Goal: Task Accomplishment & Management: Complete application form

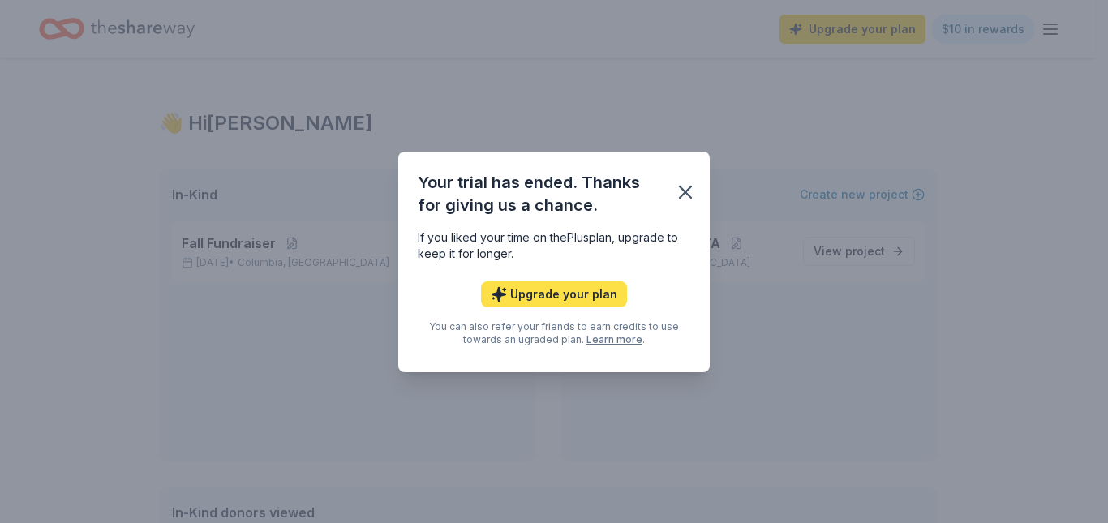
click at [586, 297] on button "Upgrade your plan" at bounding box center [554, 294] width 146 height 26
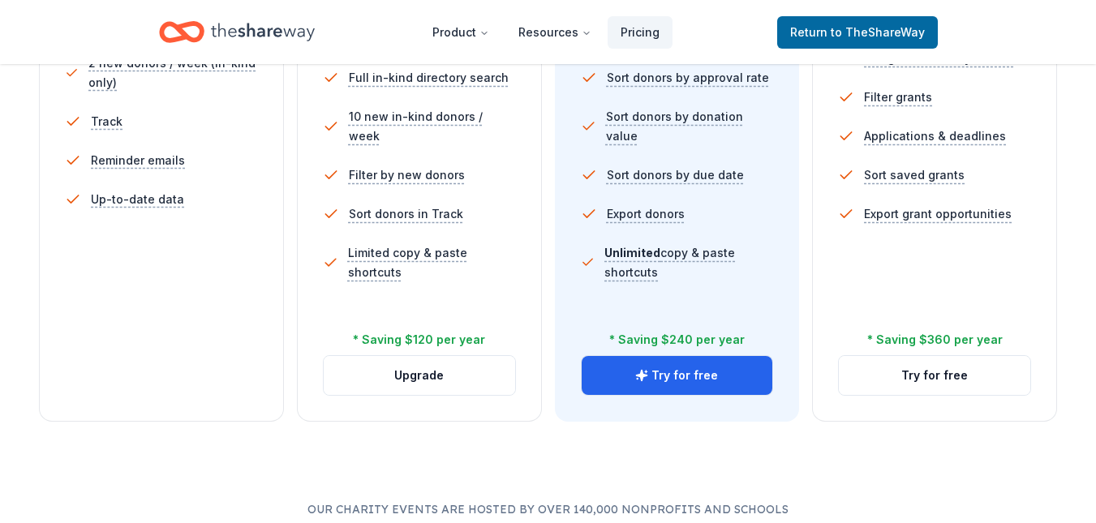
scroll to position [604, 0]
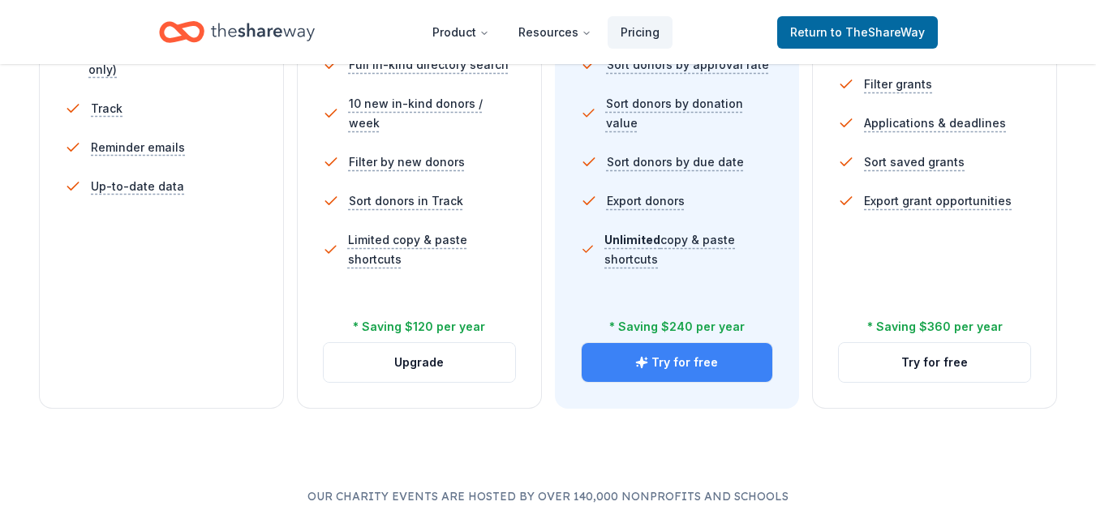
click at [667, 366] on button "Try for free" at bounding box center [676, 362] width 191 height 39
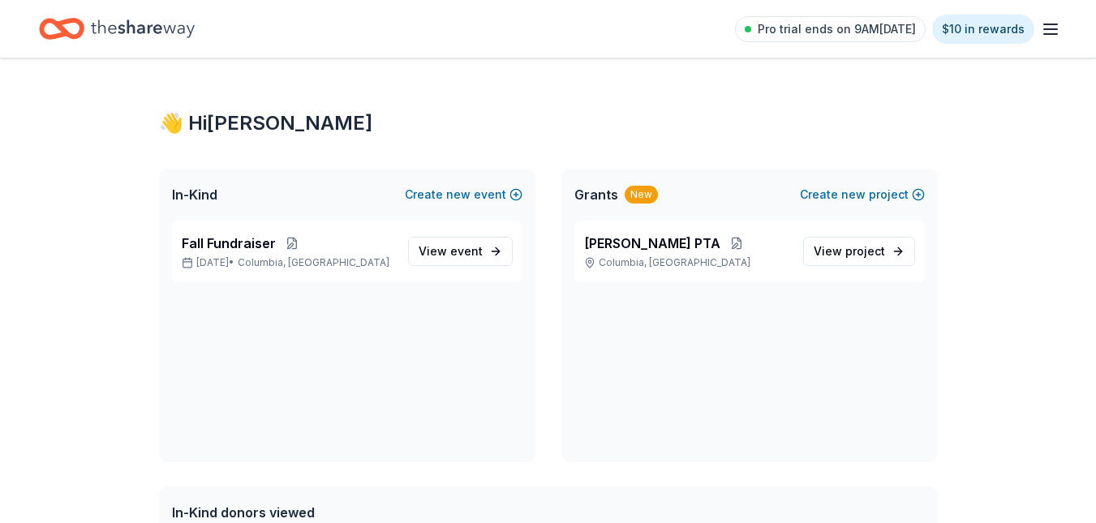
click at [647, 98] on div "👋 Hi [PERSON_NAME] In-Kind Create new event Fall Fundraiser [DATE] • Columbia, …" at bounding box center [548, 499] width 830 height 882
click at [473, 249] on span "event" at bounding box center [466, 251] width 32 height 14
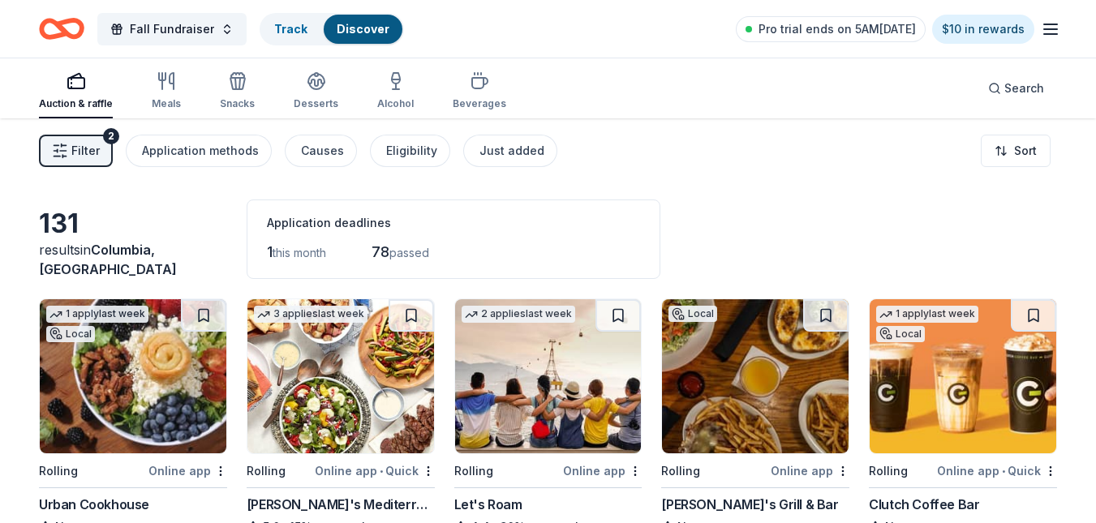
click at [903, 418] on img at bounding box center [962, 376] width 187 height 154
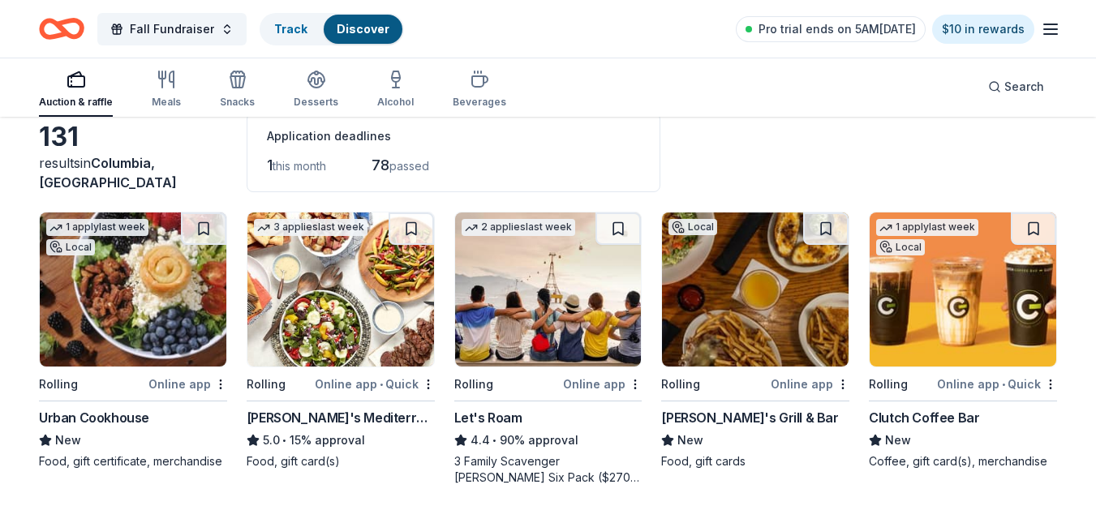
scroll to position [97, 0]
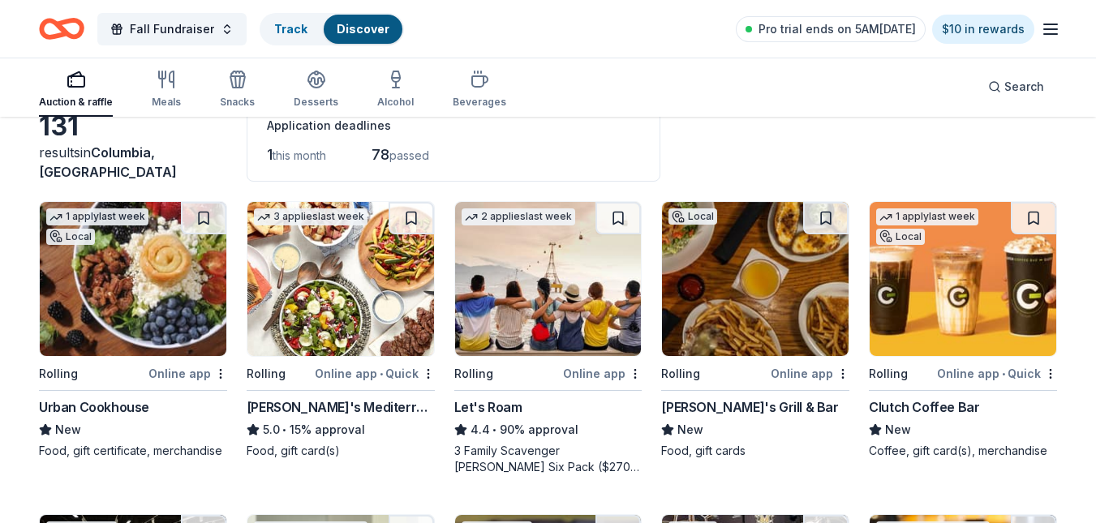
click at [518, 305] on img at bounding box center [548, 279] width 187 height 154
click at [772, 313] on img at bounding box center [755, 279] width 187 height 154
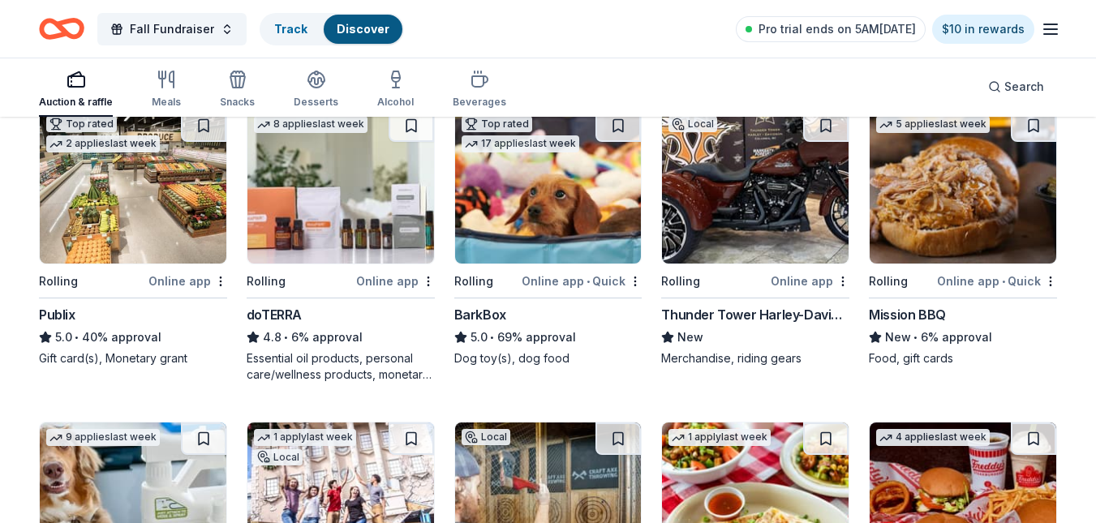
scroll to position [508, 0]
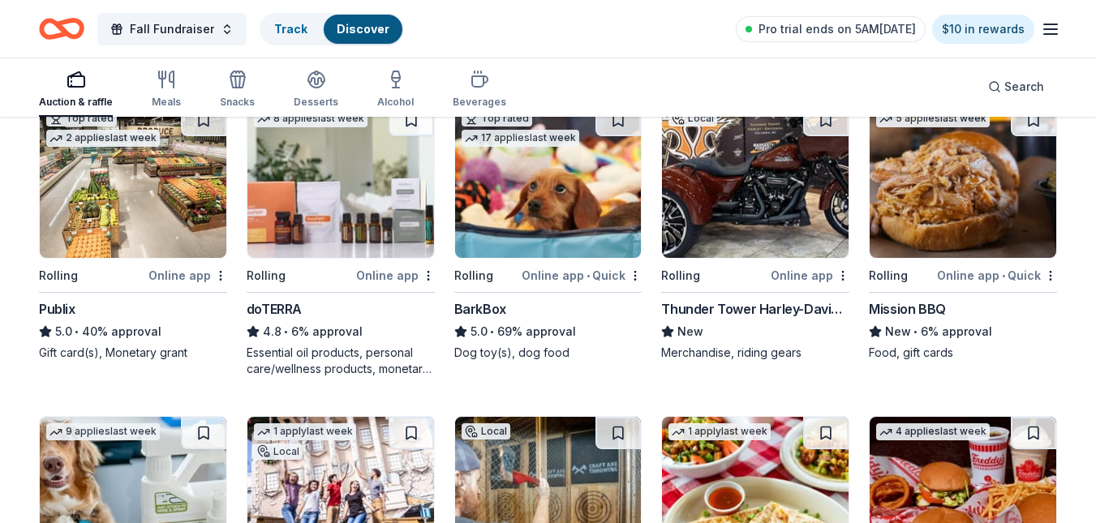
click at [152, 233] on img at bounding box center [133, 181] width 187 height 154
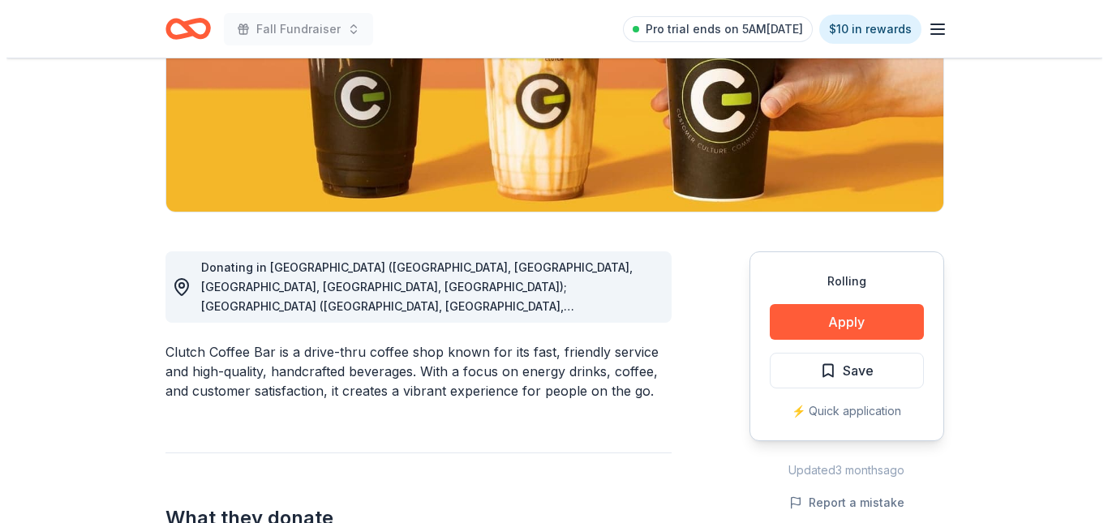
scroll to position [292, 0]
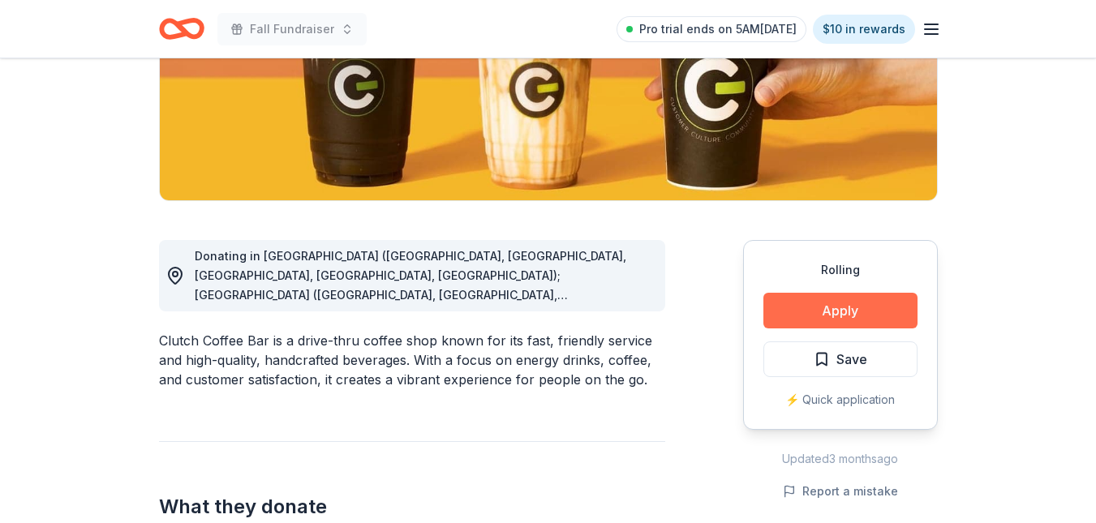
click at [852, 313] on button "Apply" at bounding box center [840, 311] width 154 height 36
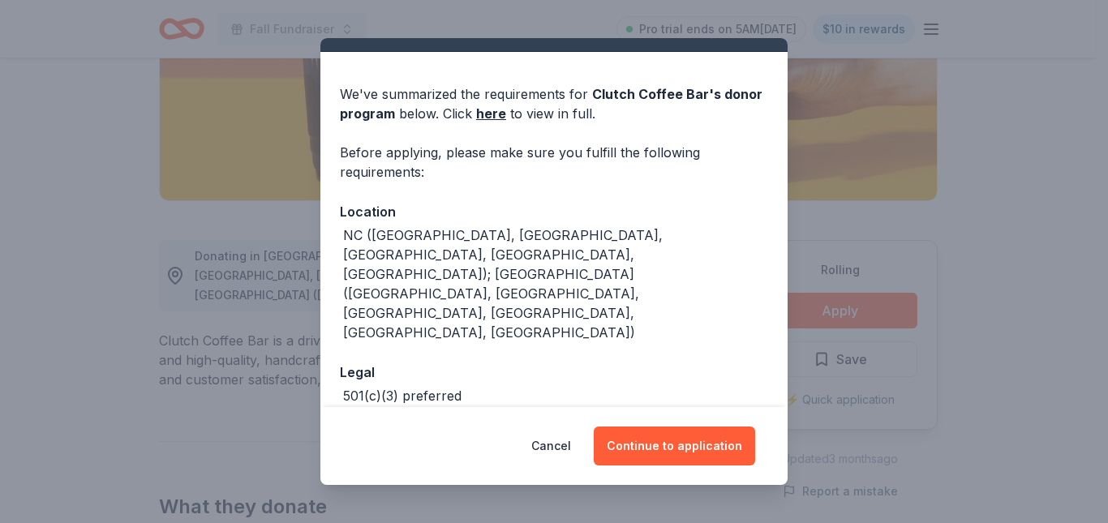
scroll to position [58, 0]
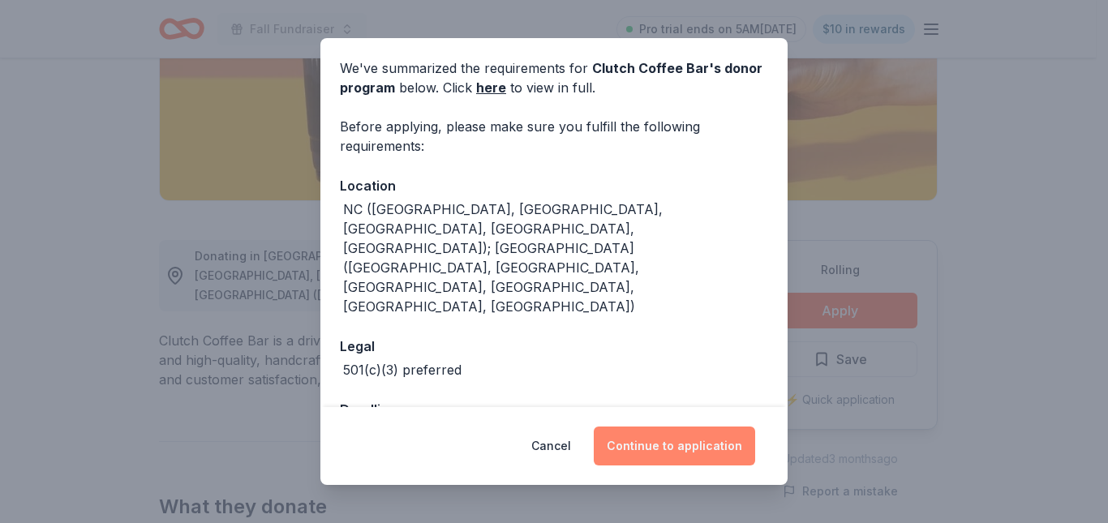
click at [702, 460] on button "Continue to application" at bounding box center [674, 446] width 161 height 39
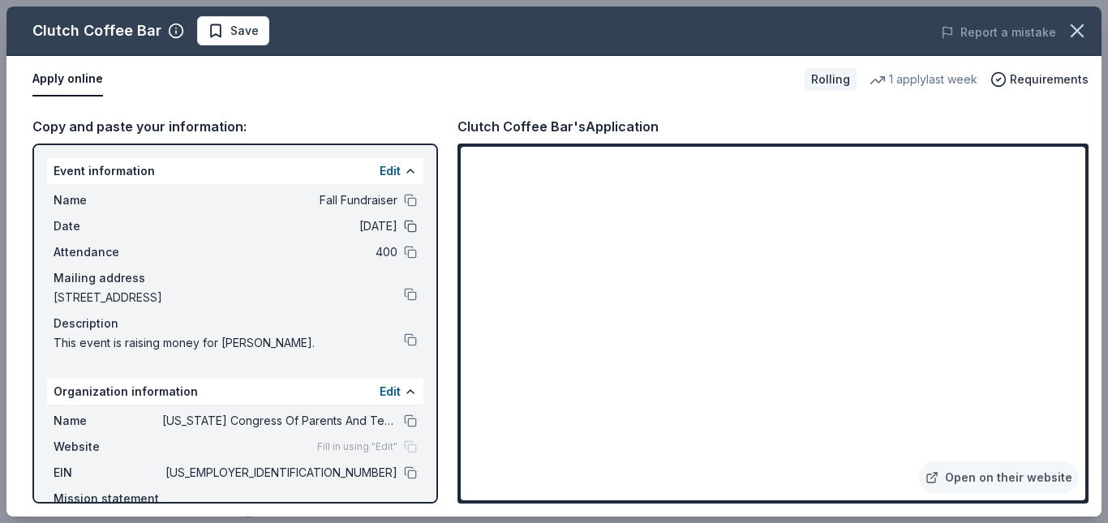
click at [404, 229] on button at bounding box center [410, 226] width 13 height 13
click at [404, 474] on button at bounding box center [410, 472] width 13 height 13
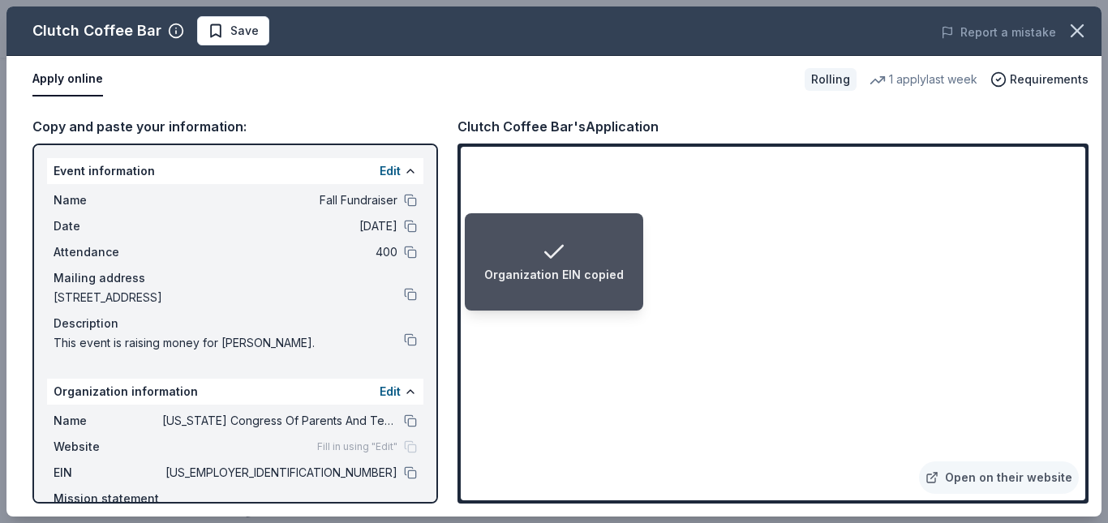
click at [1081, 498] on ol "Organization EIN copied" at bounding box center [937, 510] width 341 height 26
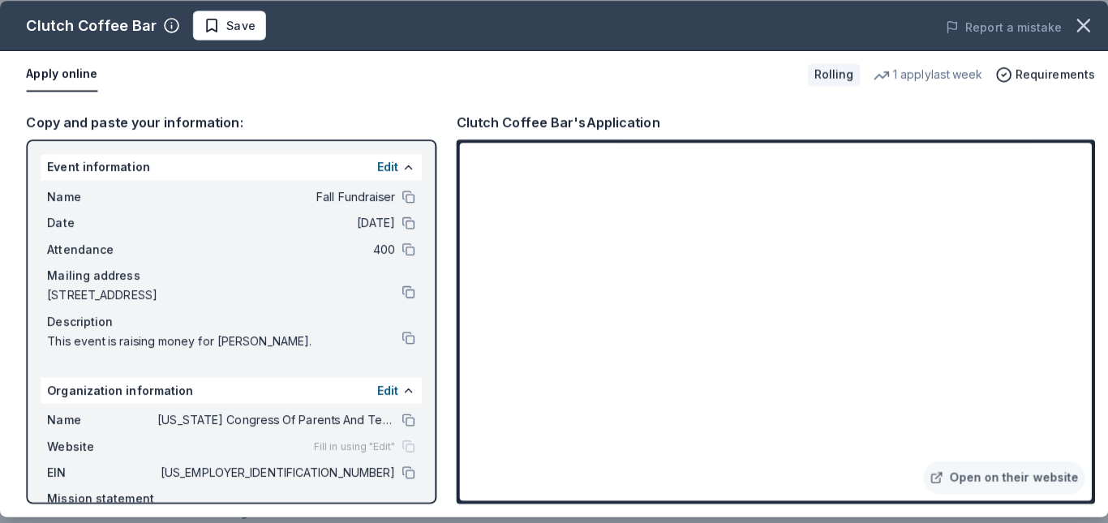
scroll to position [290, 0]
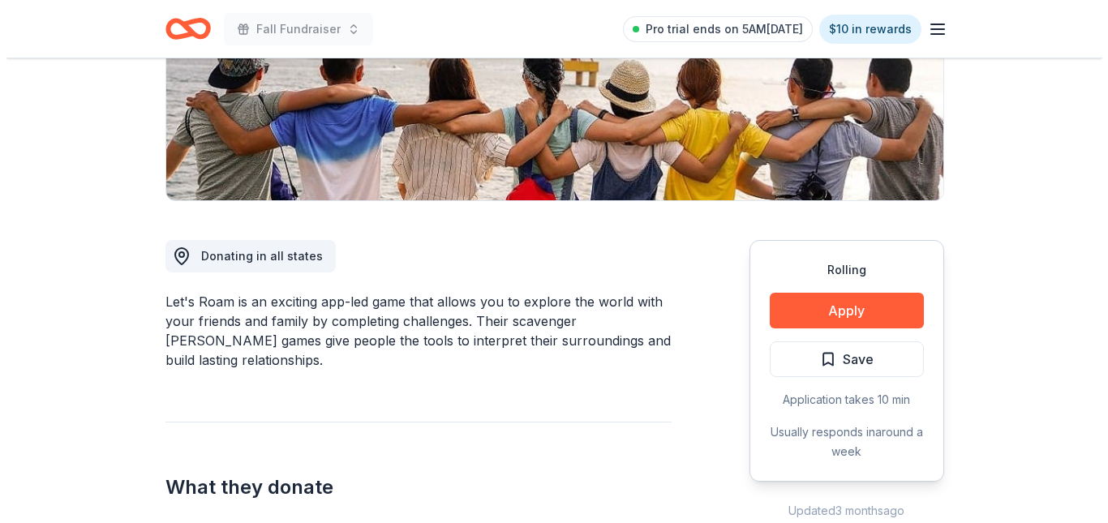
scroll to position [324, 0]
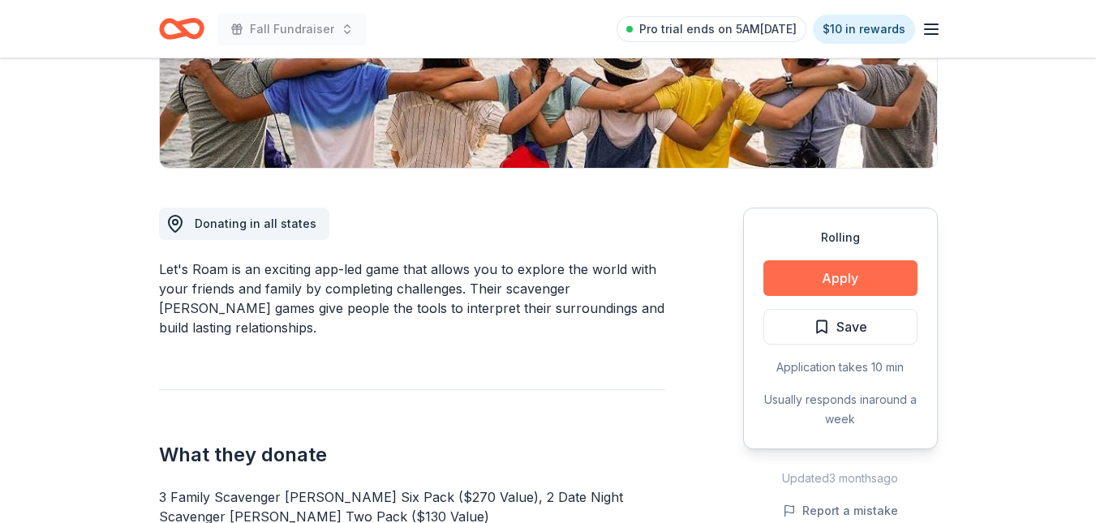
click at [802, 269] on button "Apply" at bounding box center [840, 278] width 154 height 36
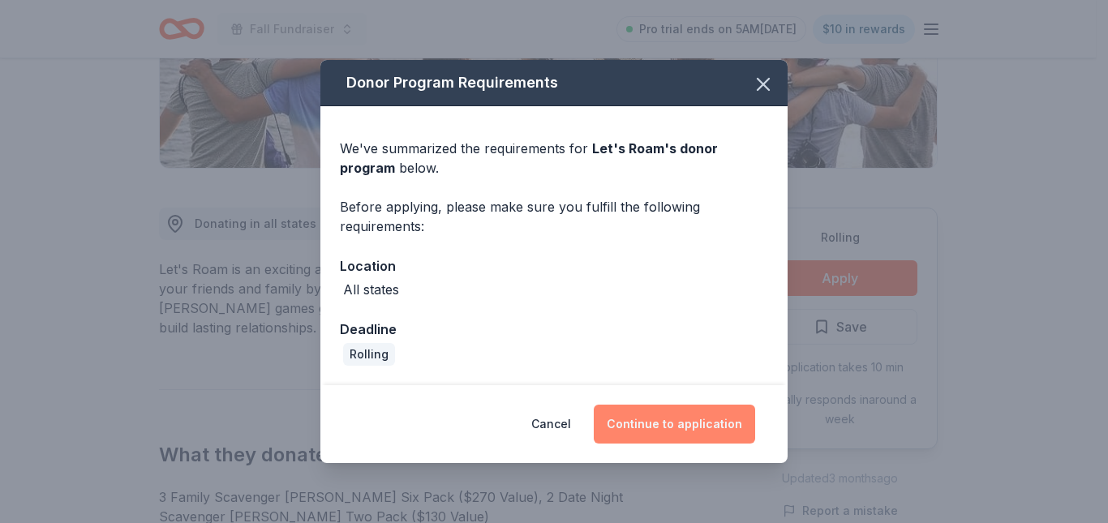
click at [673, 420] on button "Continue to application" at bounding box center [674, 424] width 161 height 39
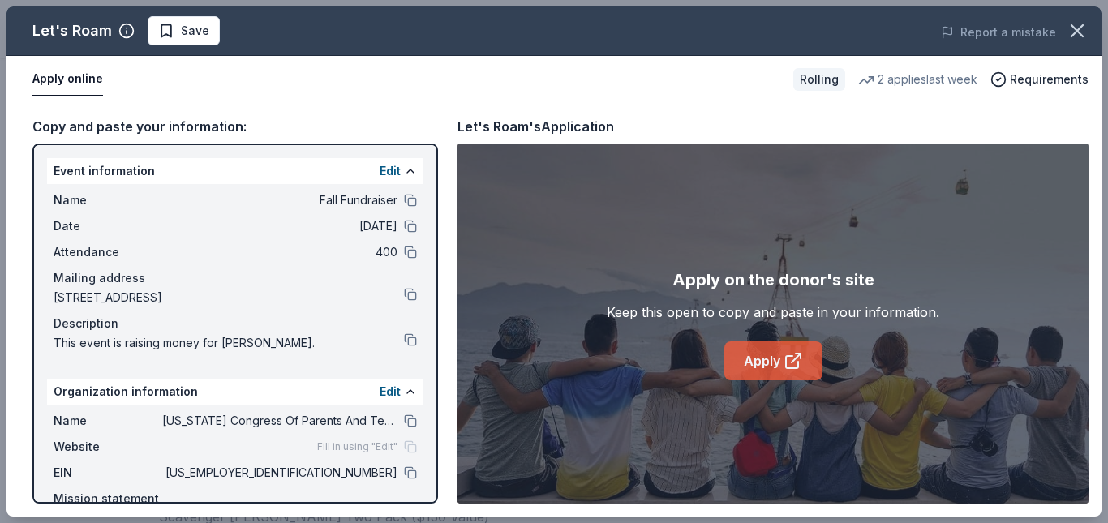
click at [765, 353] on link "Apply" at bounding box center [773, 360] width 98 height 39
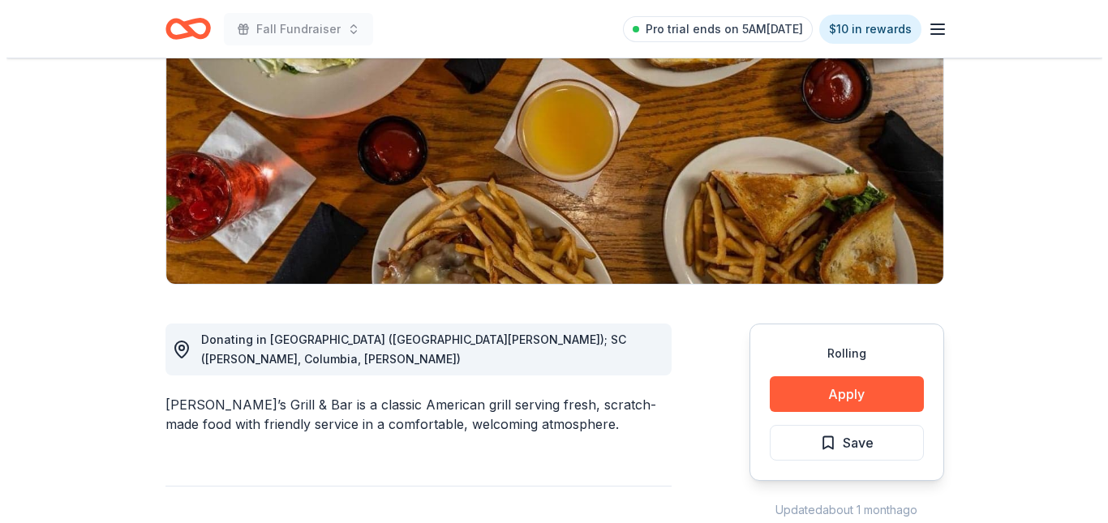
scroll to position [227, 0]
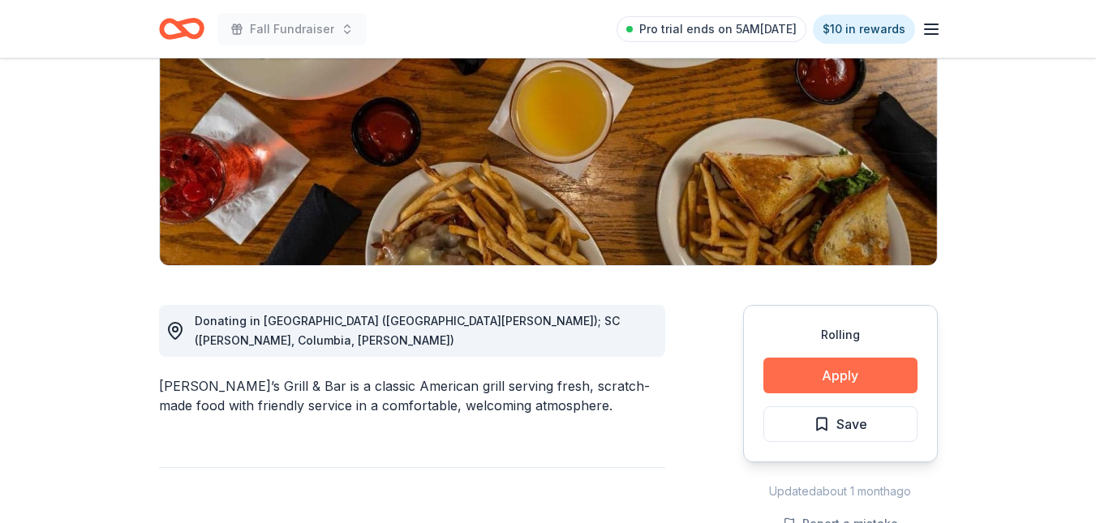
click at [824, 380] on button "Apply" at bounding box center [840, 376] width 154 height 36
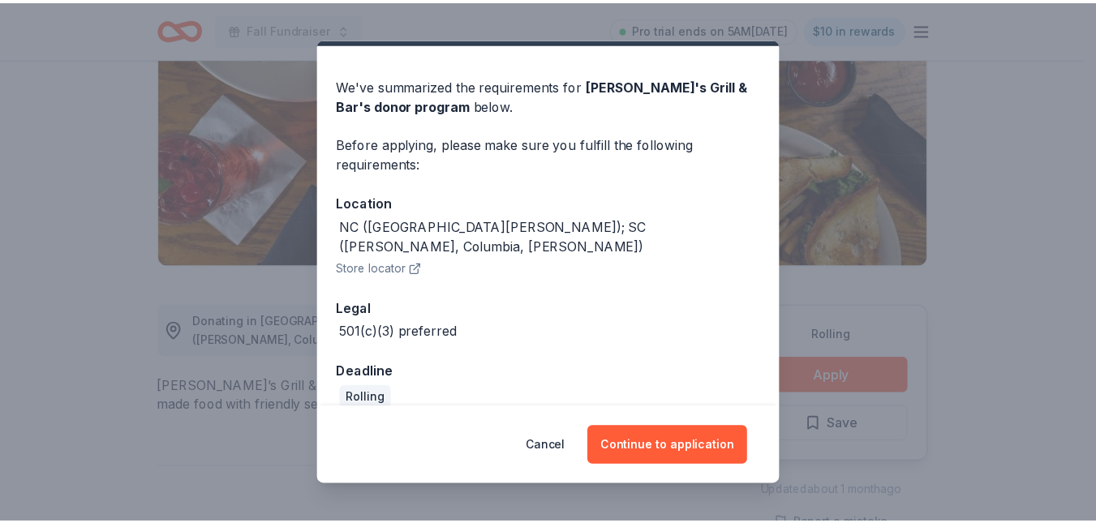
scroll to position [42, 0]
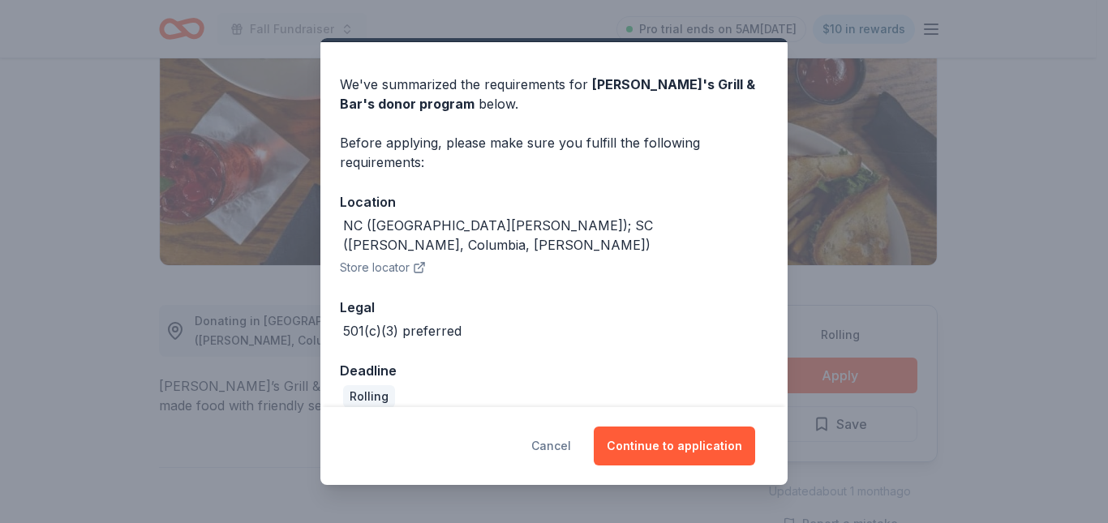
click at [557, 448] on button "Cancel" at bounding box center [551, 446] width 40 height 39
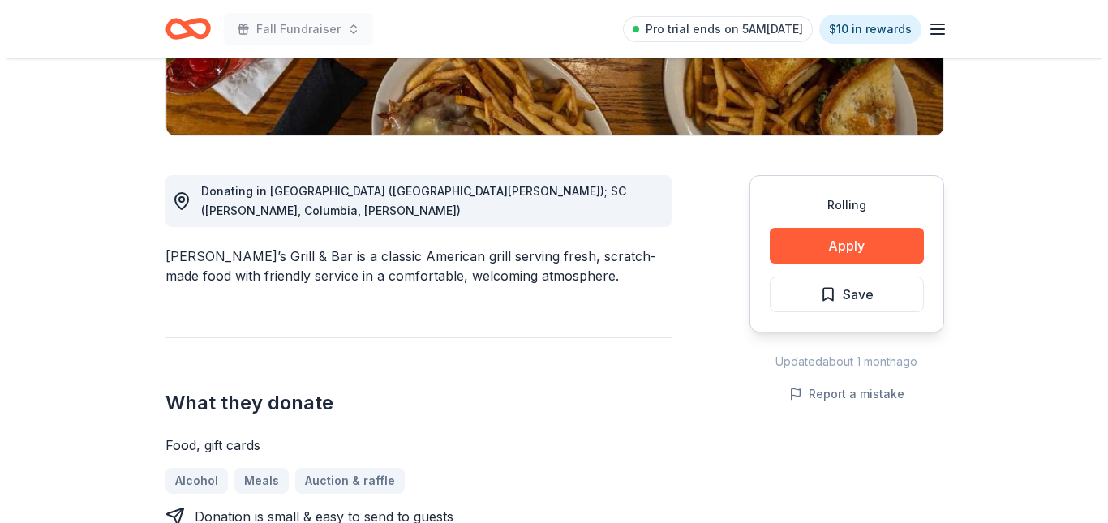
scroll to position [389, 0]
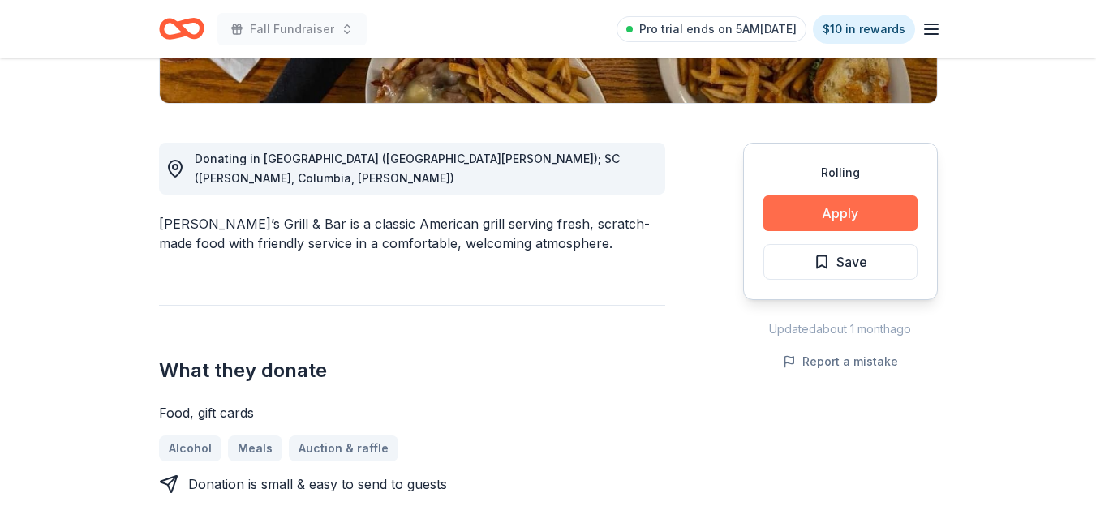
click at [835, 218] on button "Apply" at bounding box center [840, 213] width 154 height 36
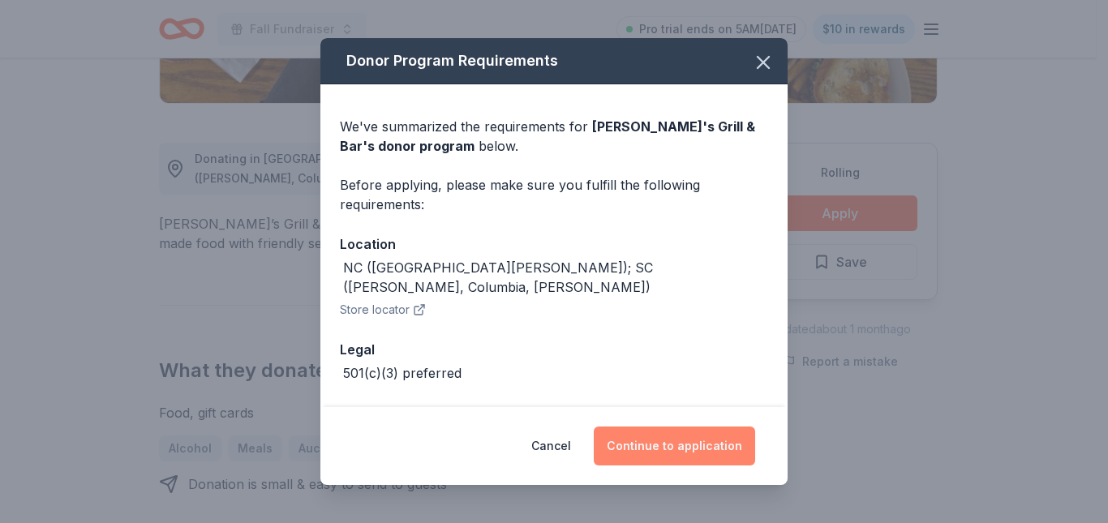
click at [669, 434] on button "Continue to application" at bounding box center [674, 446] width 161 height 39
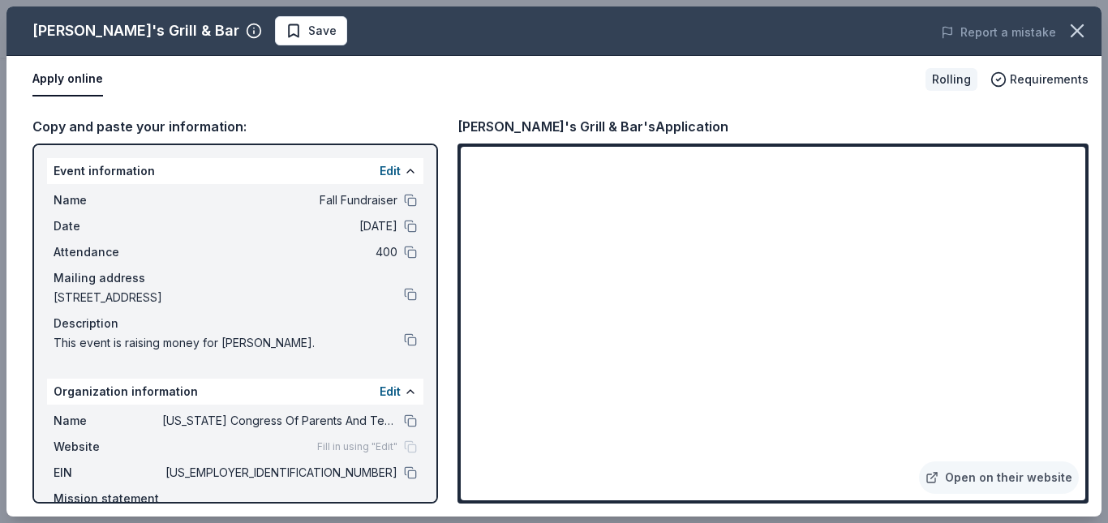
click at [391, 477] on div "EIN 82-2917325" at bounding box center [235, 472] width 363 height 19
click at [404, 468] on button at bounding box center [410, 472] width 13 height 13
click at [1082, 27] on icon "button" at bounding box center [1076, 30] width 11 height 11
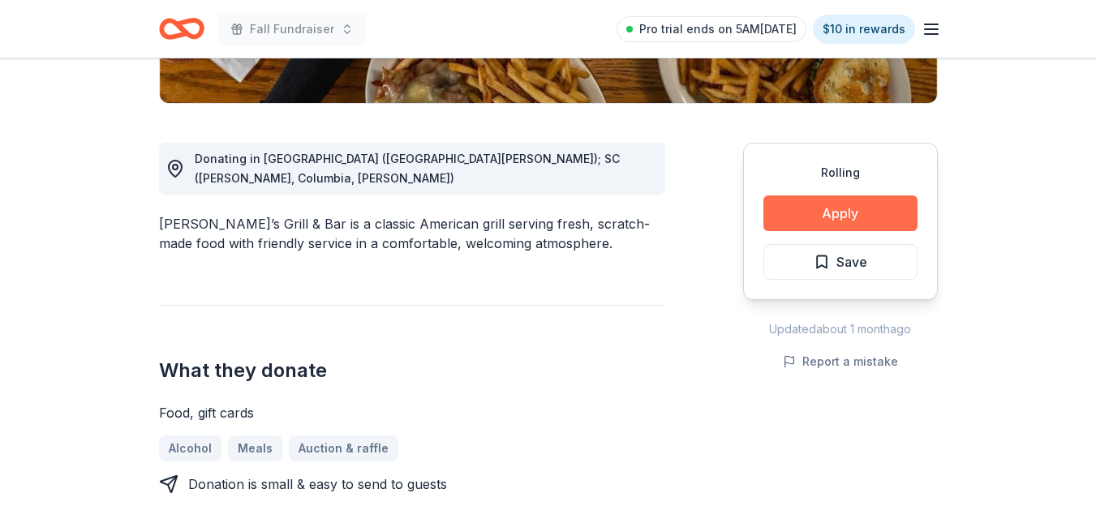
click at [822, 223] on button "Apply" at bounding box center [840, 213] width 154 height 36
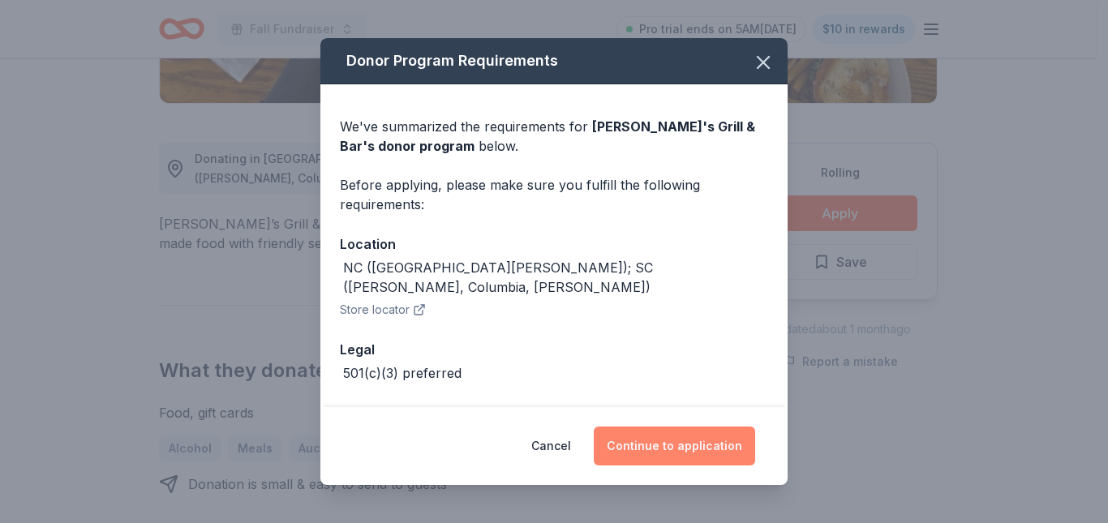
click at [710, 443] on button "Continue to application" at bounding box center [674, 446] width 161 height 39
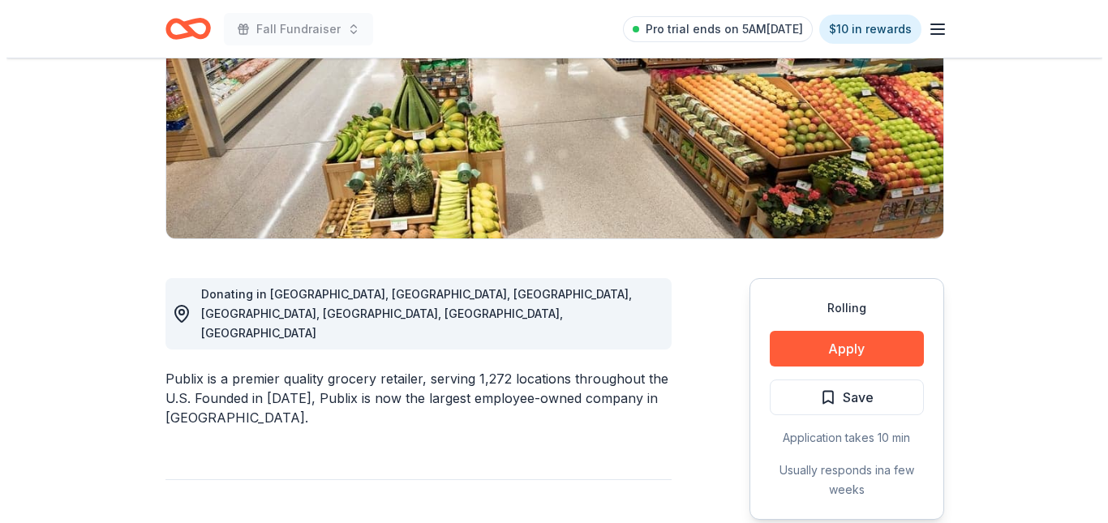
scroll to position [260, 0]
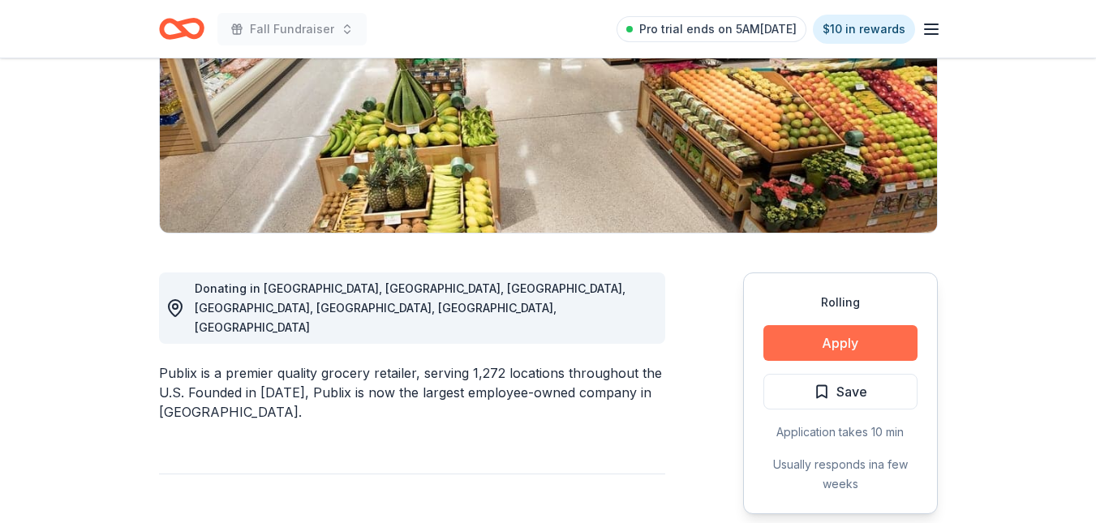
click at [865, 334] on button "Apply" at bounding box center [840, 343] width 154 height 36
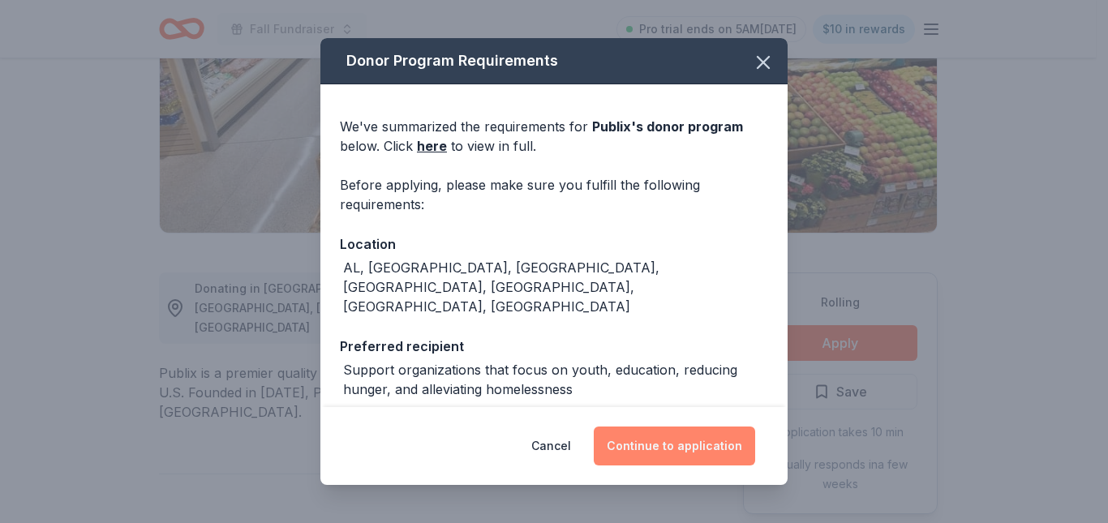
click at [708, 444] on button "Continue to application" at bounding box center [674, 446] width 161 height 39
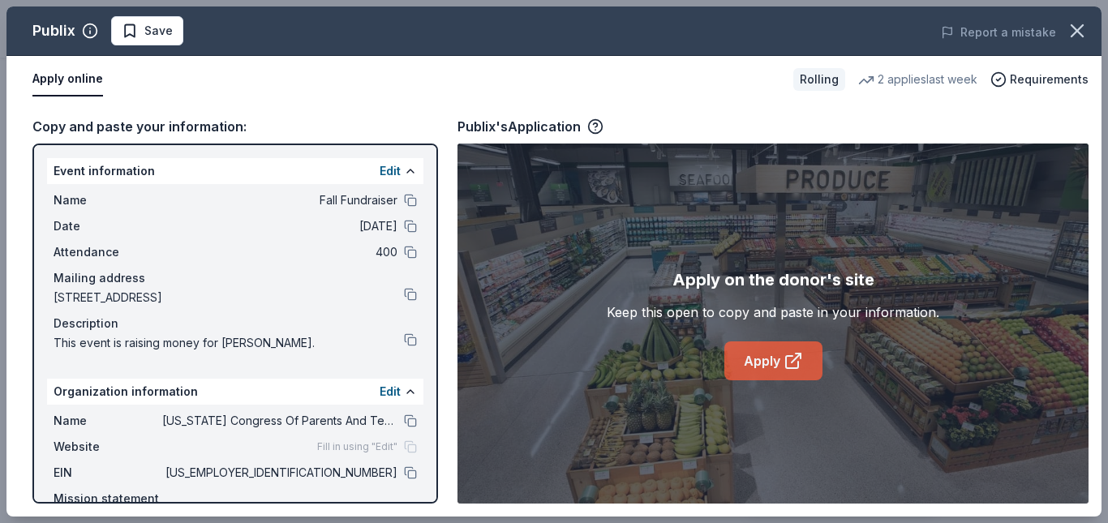
click at [761, 345] on link "Apply" at bounding box center [773, 360] width 98 height 39
